Goal: Navigation & Orientation: Find specific page/section

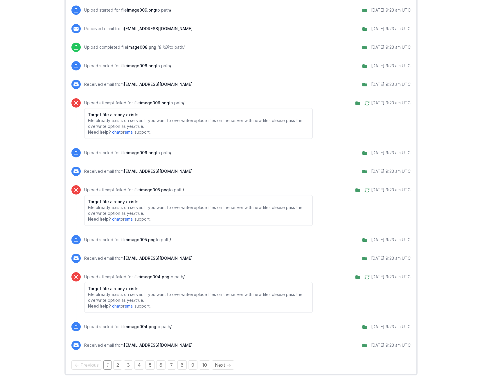
scroll to position [398, 0]
click at [118, 368] on link "2" at bounding box center [117, 365] width 9 height 9
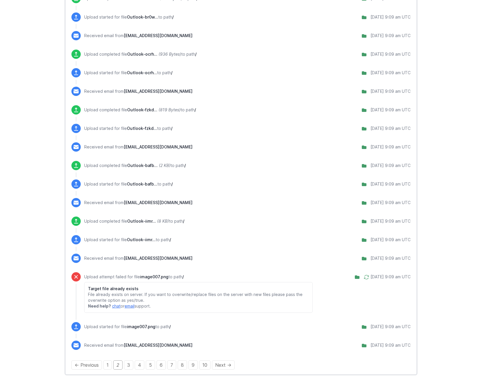
scroll to position [429, 0]
click at [127, 366] on link "3" at bounding box center [128, 365] width 9 height 9
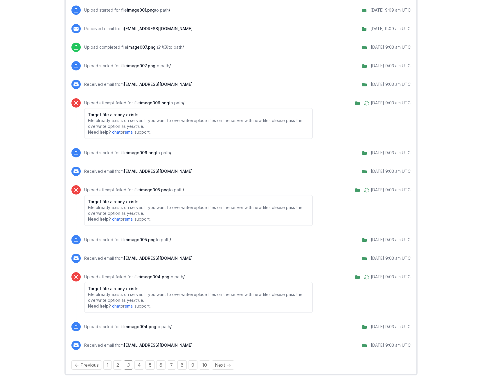
scroll to position [586, 0]
click at [138, 368] on link "4" at bounding box center [139, 365] width 10 height 9
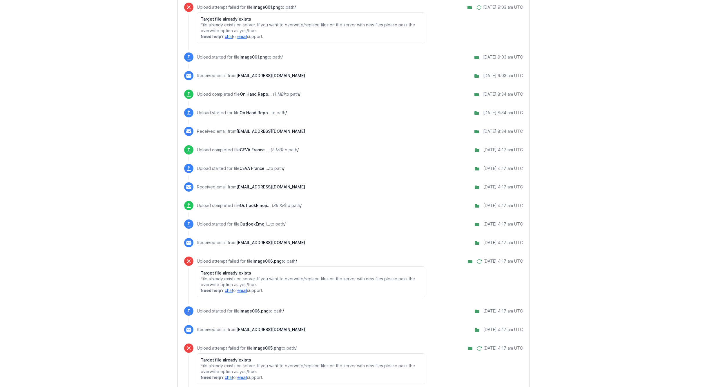
scroll to position [277, 0]
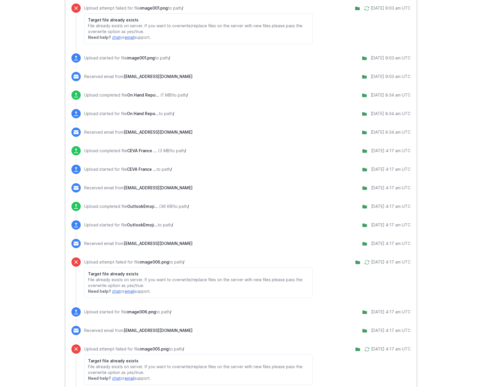
click at [143, 150] on span "CEVA France ..." at bounding box center [142, 150] width 30 height 5
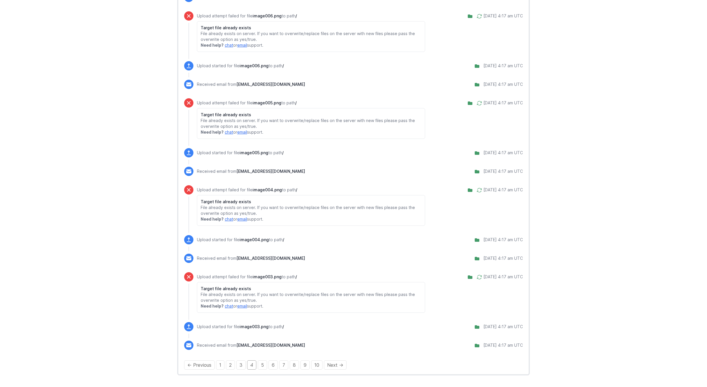
scroll to position [523, 0]
click at [244, 365] on link "3" at bounding box center [240, 365] width 9 height 9
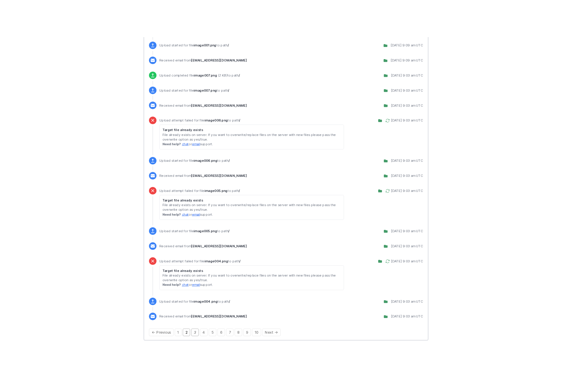
scroll to position [586, 0]
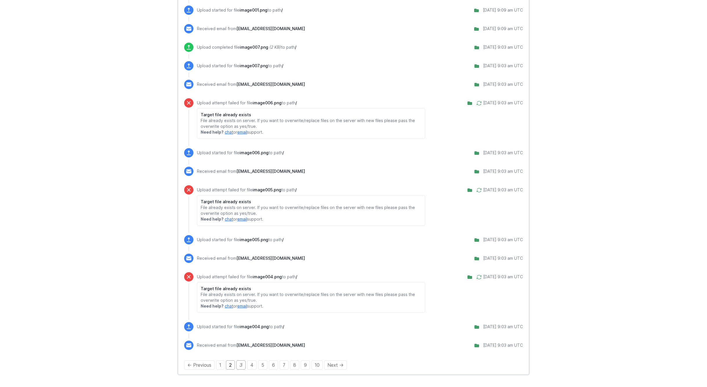
click at [229, 365] on link "2" at bounding box center [230, 365] width 9 height 9
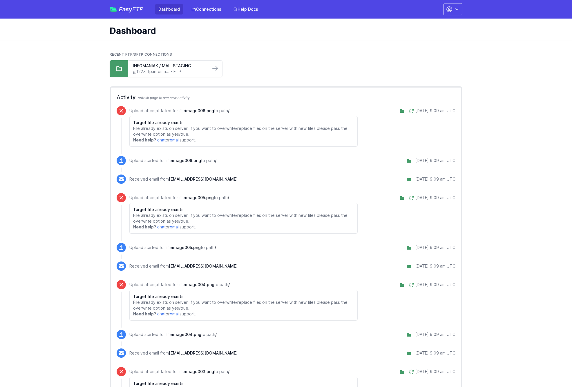
scroll to position [0, 0]
click at [156, 66] on link "INFOMANIAK / MAIL STAGING" at bounding box center [169, 66] width 73 height 6
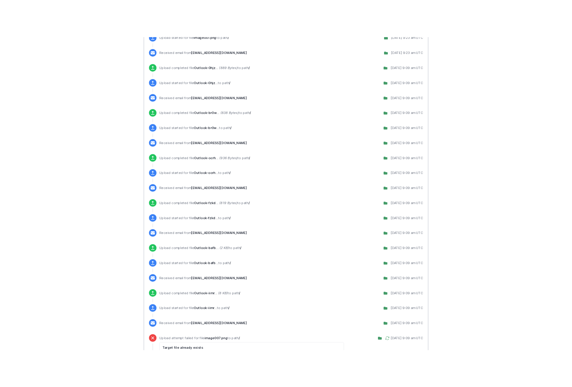
scroll to position [334, 0]
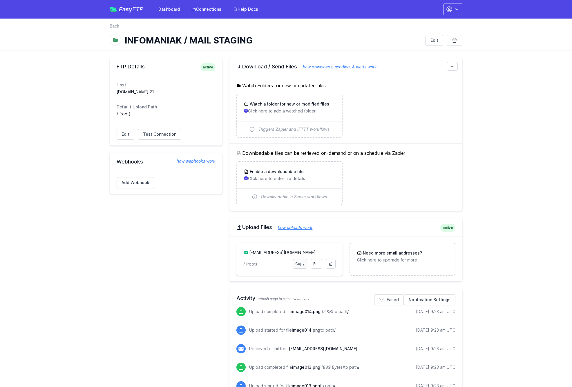
click at [299, 263] on link "Copy" at bounding box center [300, 264] width 15 height 10
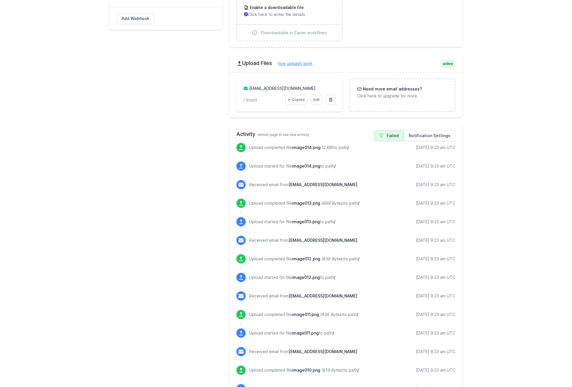
scroll to position [164, 0]
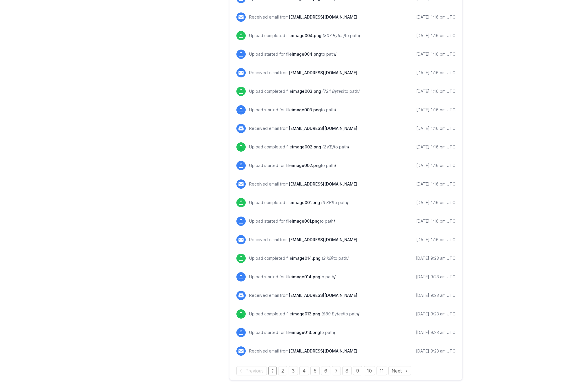
scroll to position [499, 0]
click at [283, 370] on link "2" at bounding box center [282, 370] width 9 height 9
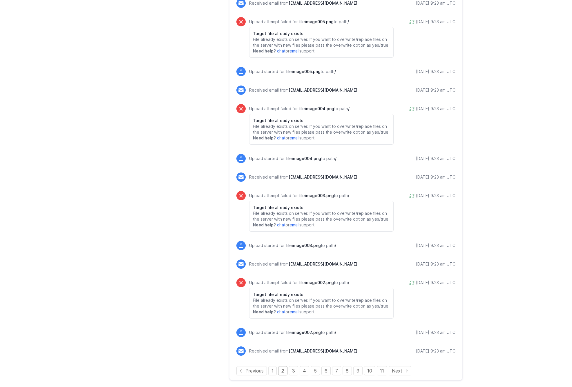
scroll to position [656, 0]
click at [295, 372] on link "3" at bounding box center [293, 370] width 9 height 9
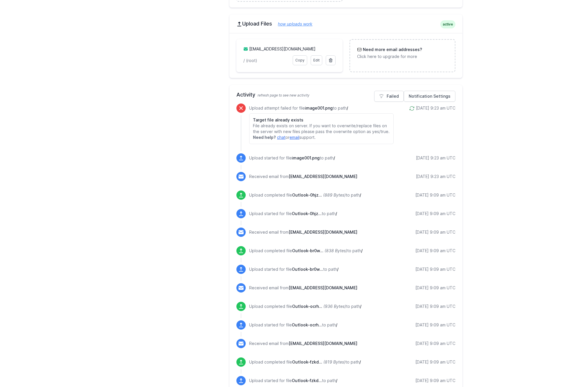
scroll to position [205, 0]
click at [100, 117] on main "FTP Details active Host gj122z.ftp.infomaniak.com:21 Default Upload Path / (roo…" at bounding box center [286, 326] width 572 height 961
